Goal: Find specific page/section: Find specific page/section

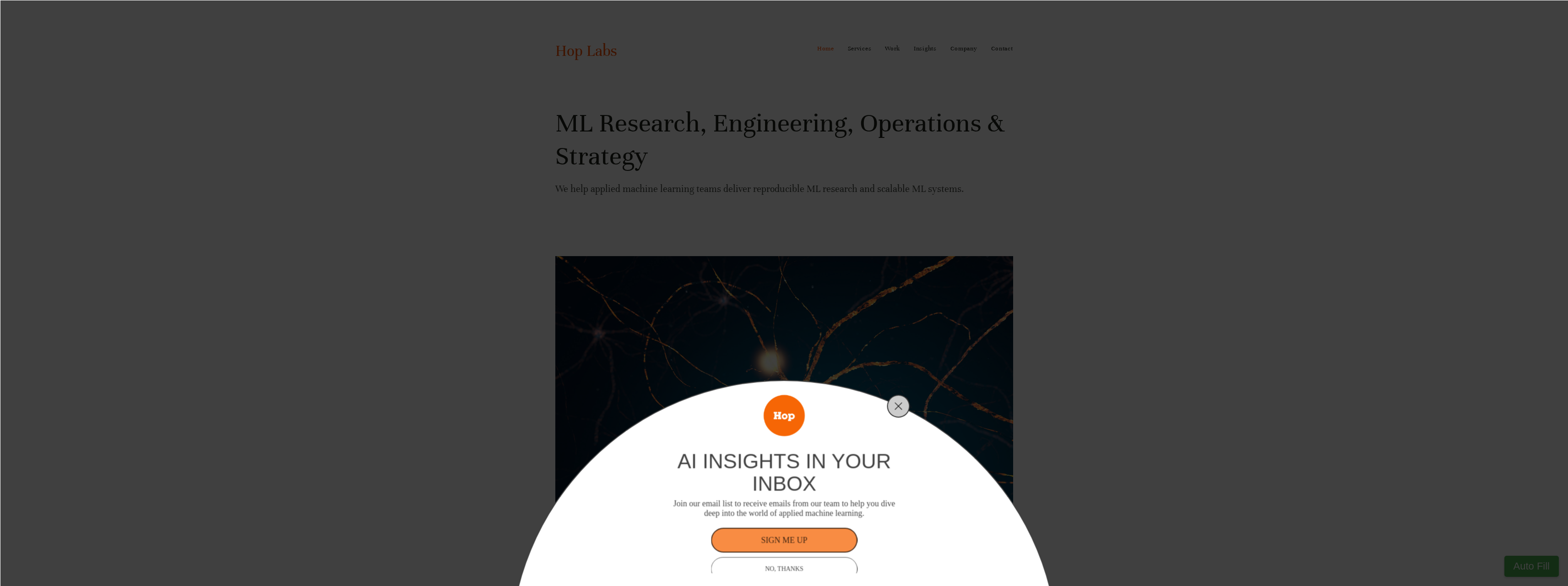
click at [962, 49] on div "ai insights in your inbox Join our email list to receive emails from our team t…" at bounding box center [784, 293] width 1568 height 586
click at [900, 402] on icon "Close" at bounding box center [899, 406] width 9 height 9
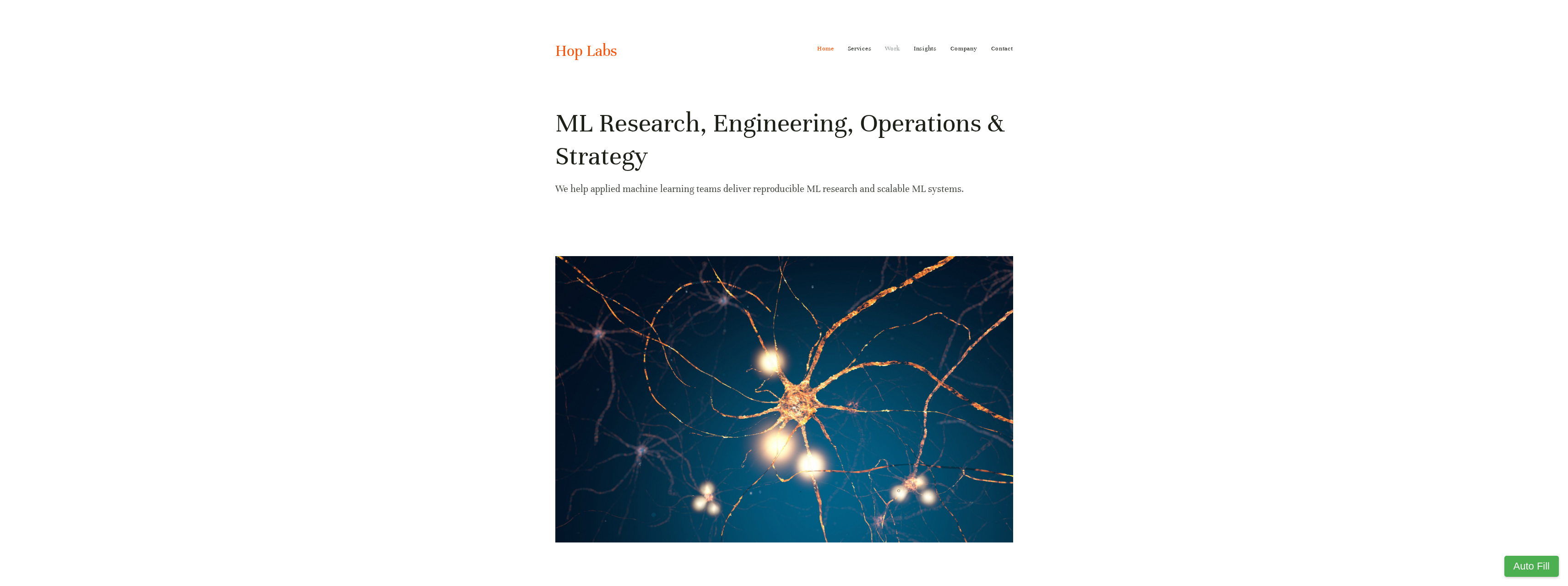
click at [892, 49] on link "Work" at bounding box center [892, 49] width 15 height 15
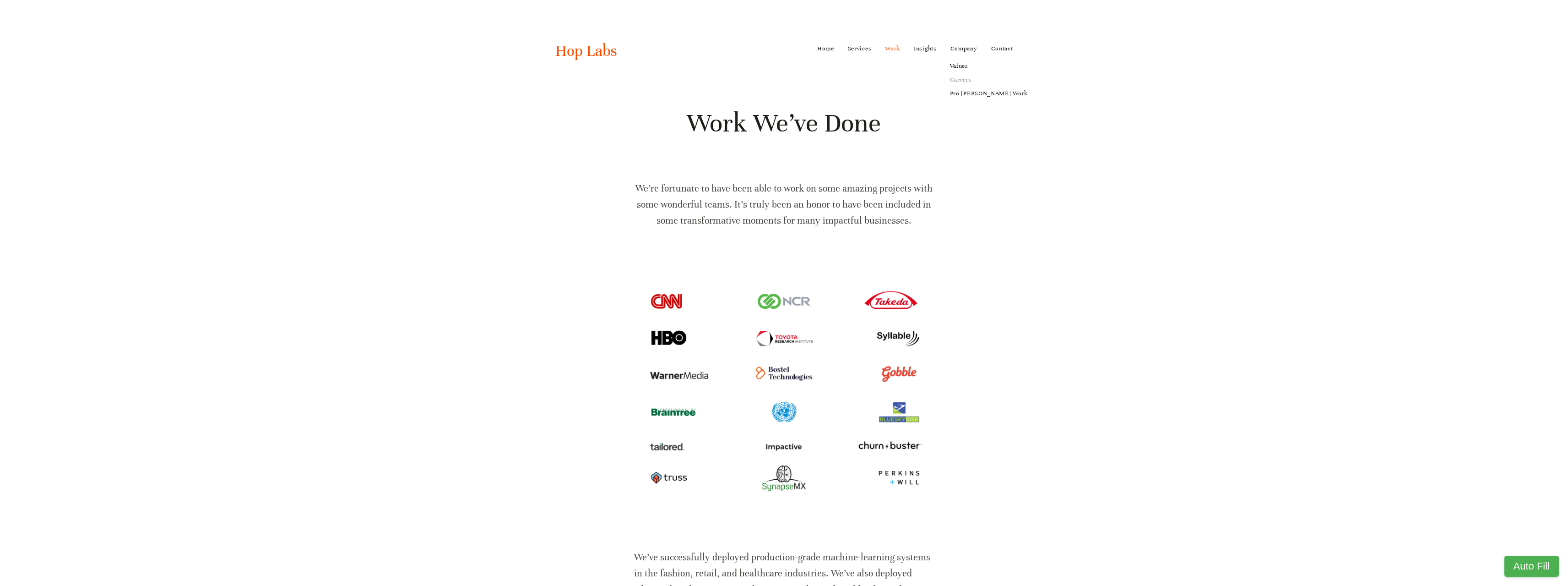
click at [965, 81] on link "Careers" at bounding box center [989, 80] width 91 height 14
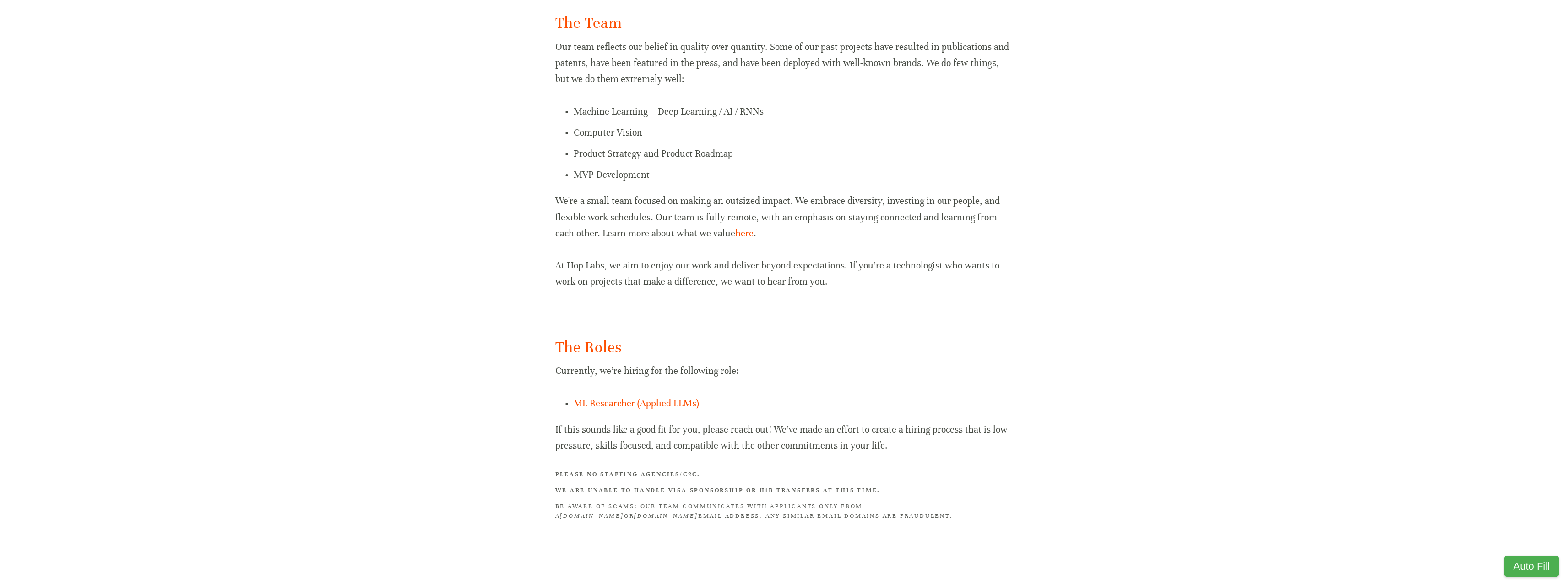
scroll to position [352, 0]
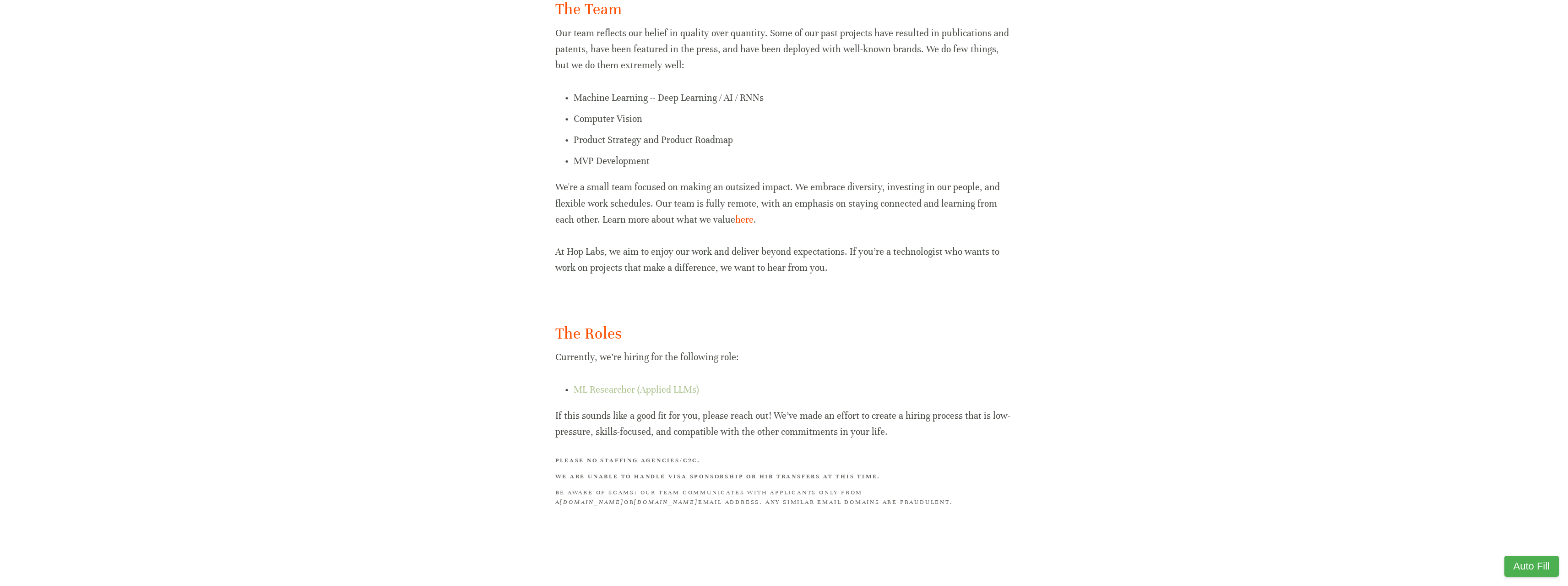
click at [671, 390] on link "ML Researcher (Applied LLMs)" at bounding box center [636, 389] width 125 height 12
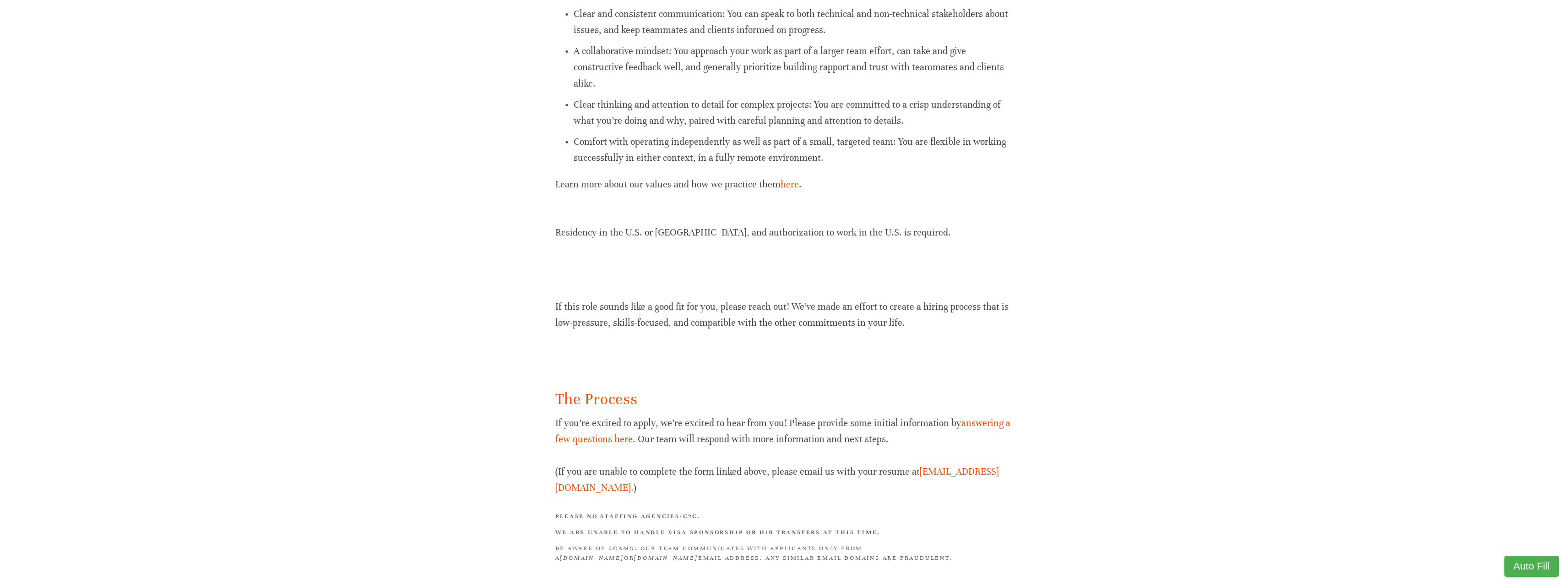
scroll to position [774, 0]
